Goal: Navigation & Orientation: Go to known website

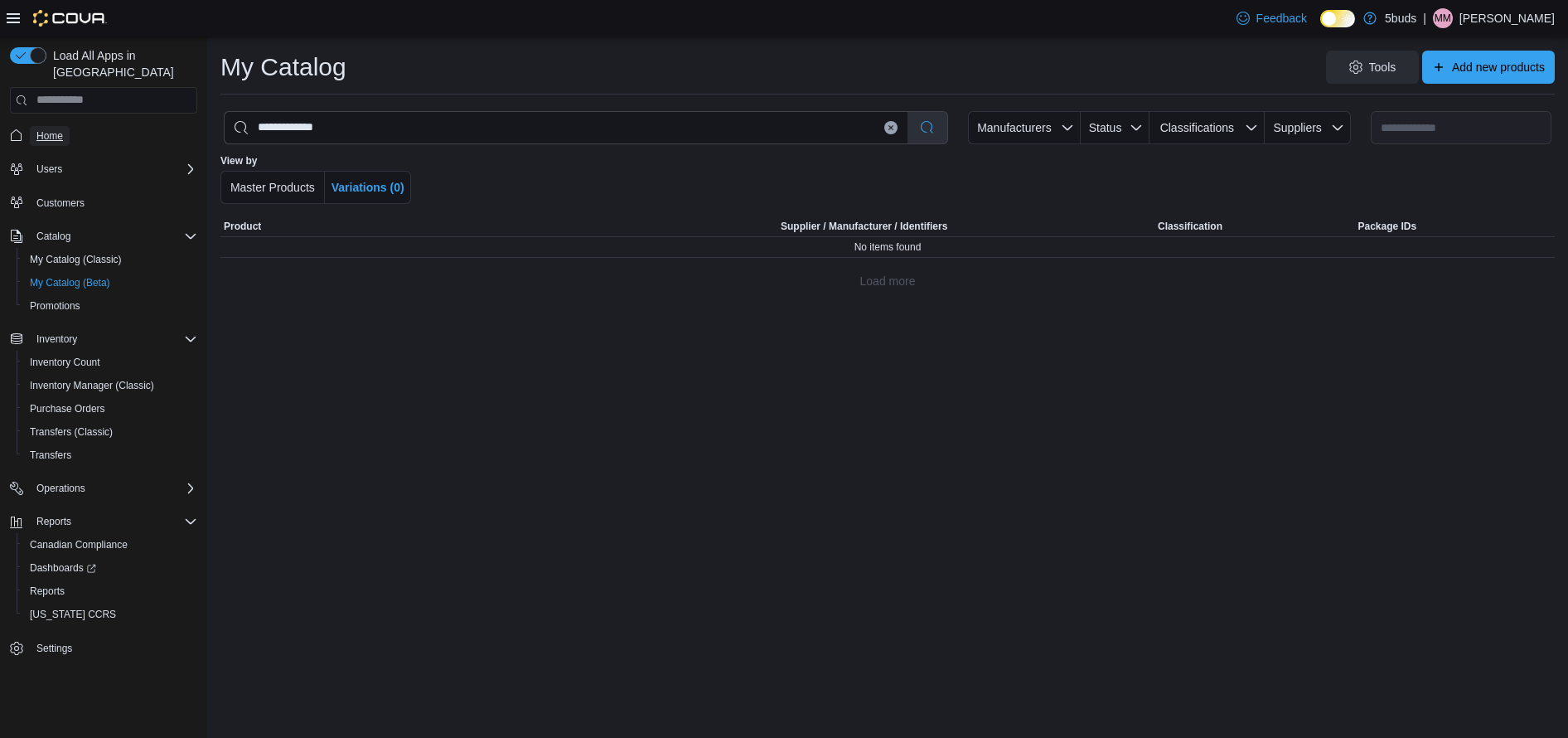
click at [51, 129] on span "Home" at bounding box center [49, 136] width 26 height 14
